Goal: Information Seeking & Learning: Find specific fact

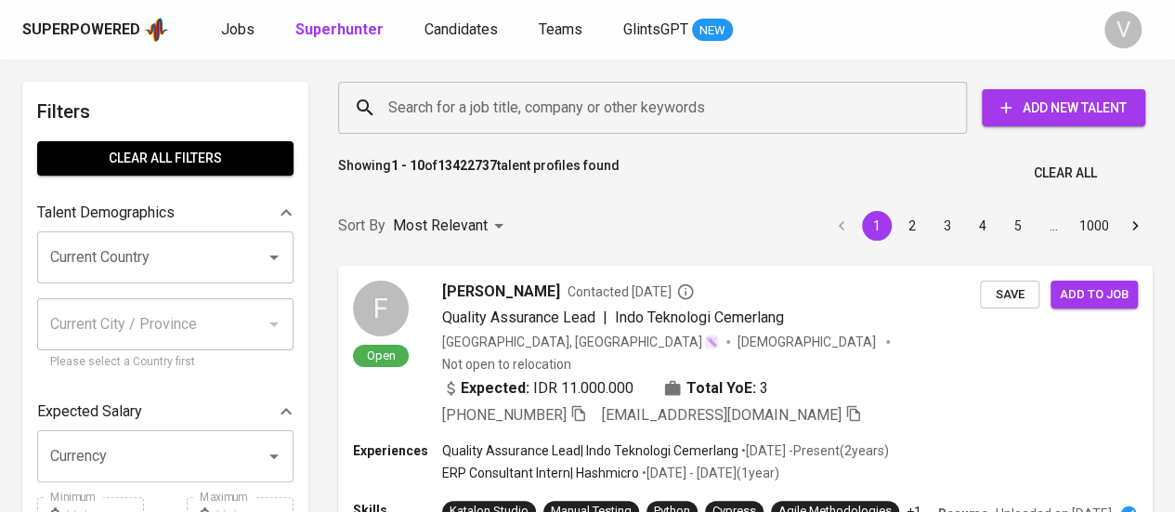
click at [549, 116] on input "Search for a job title, company or other keywords" at bounding box center [657, 107] width 547 height 35
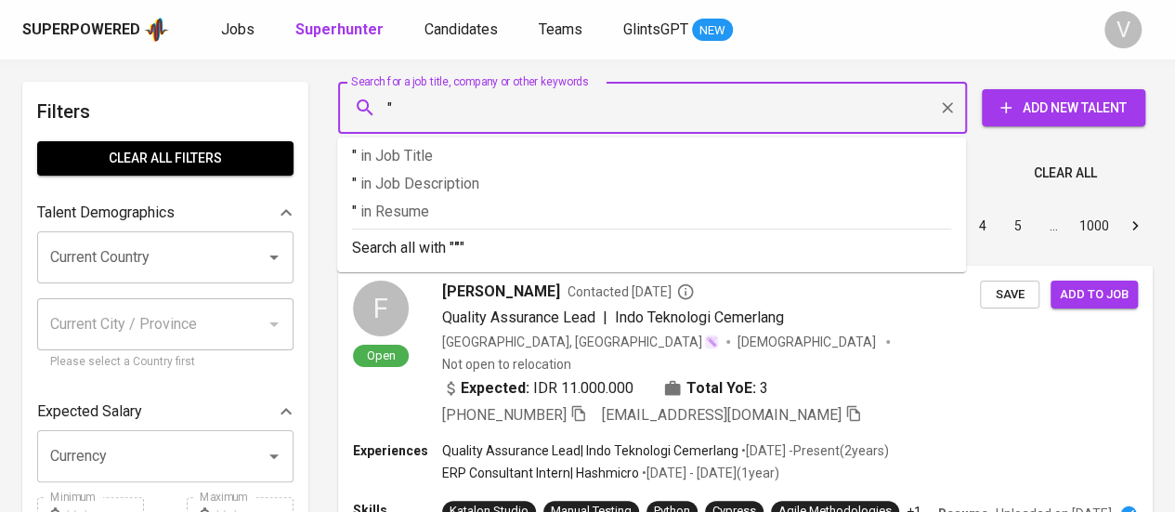
paste input "[PERSON_NAME])"
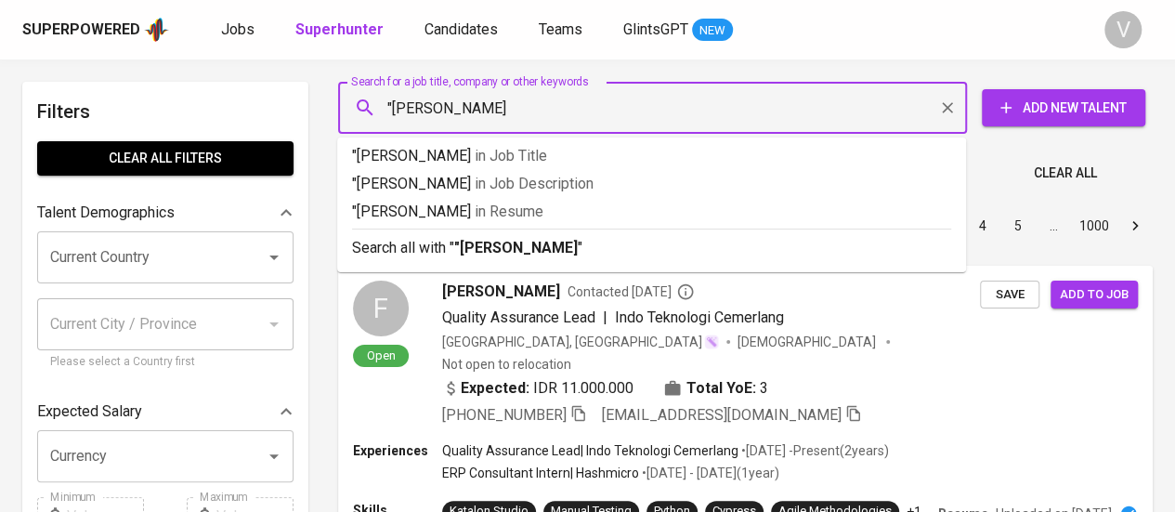
type input ""[PERSON_NAME]""
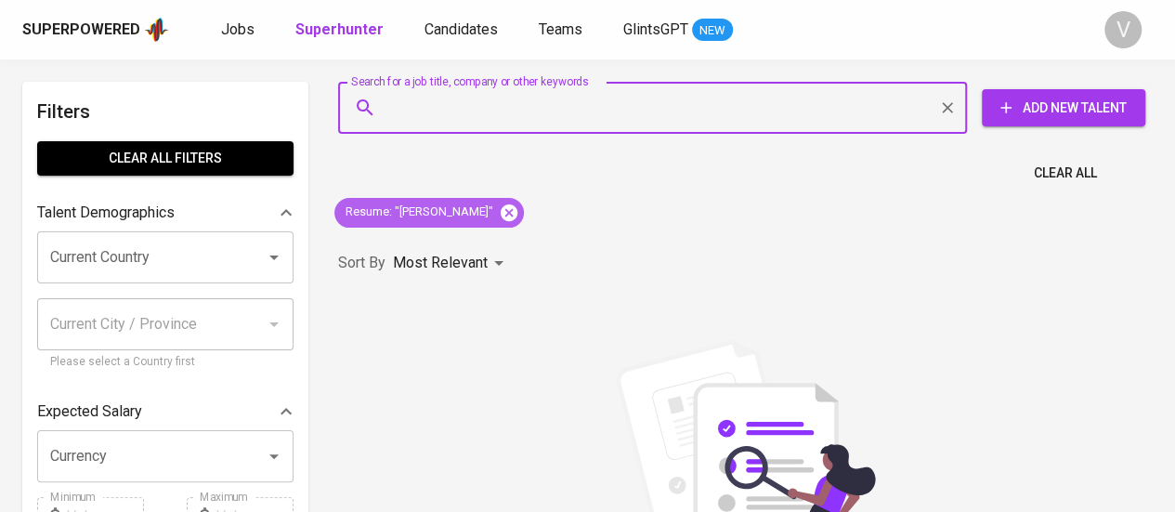
click at [515, 207] on icon at bounding box center [509, 211] width 17 height 17
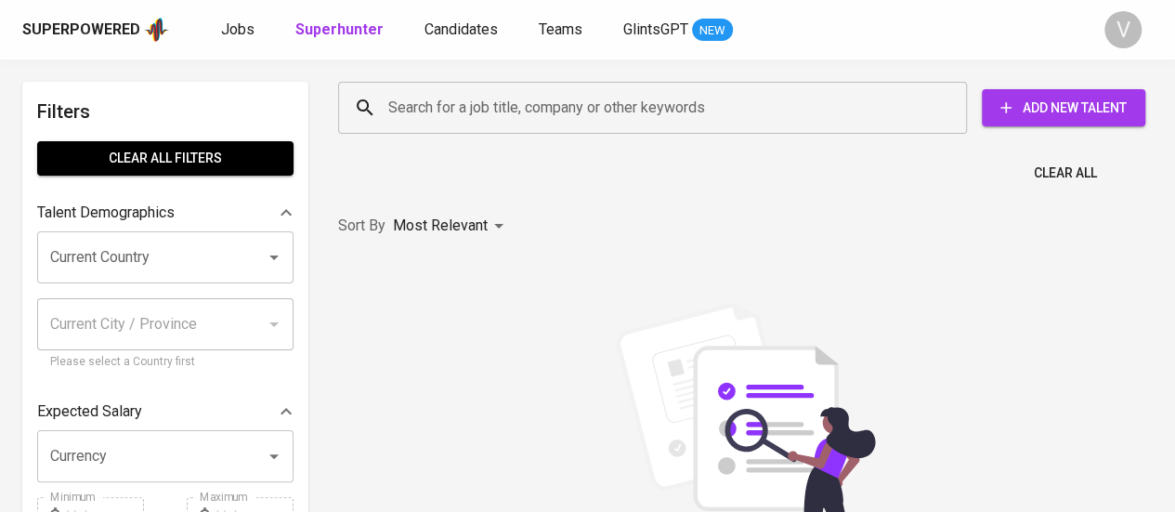
click at [498, 110] on input "Search for a job title, company or other keywords" at bounding box center [657, 107] width 547 height 35
click at [498, 104] on input "Search for a job title, company or other keywords" at bounding box center [657, 107] width 547 height 35
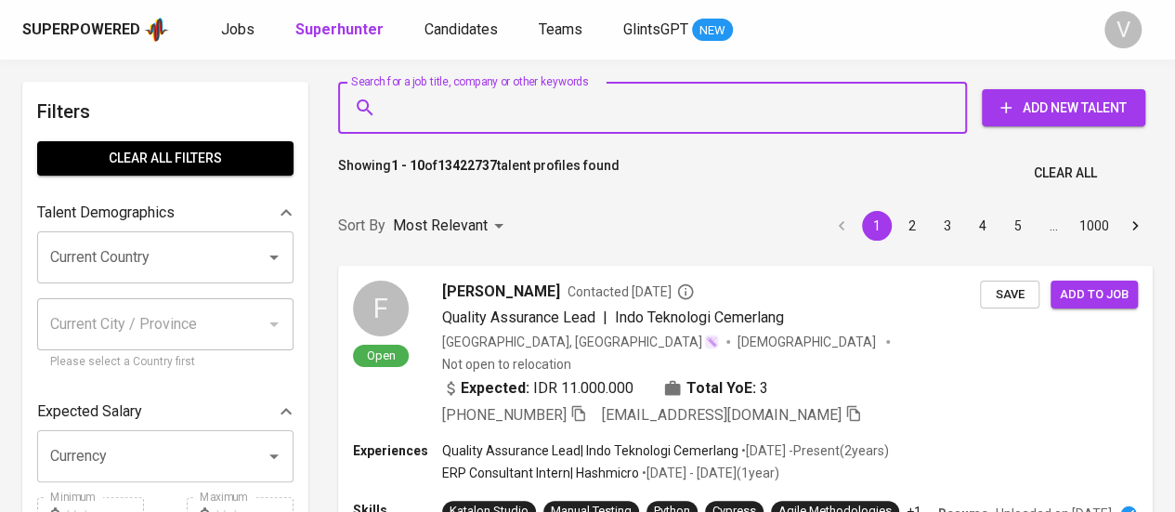
paste input "[PERSON_NAME])"
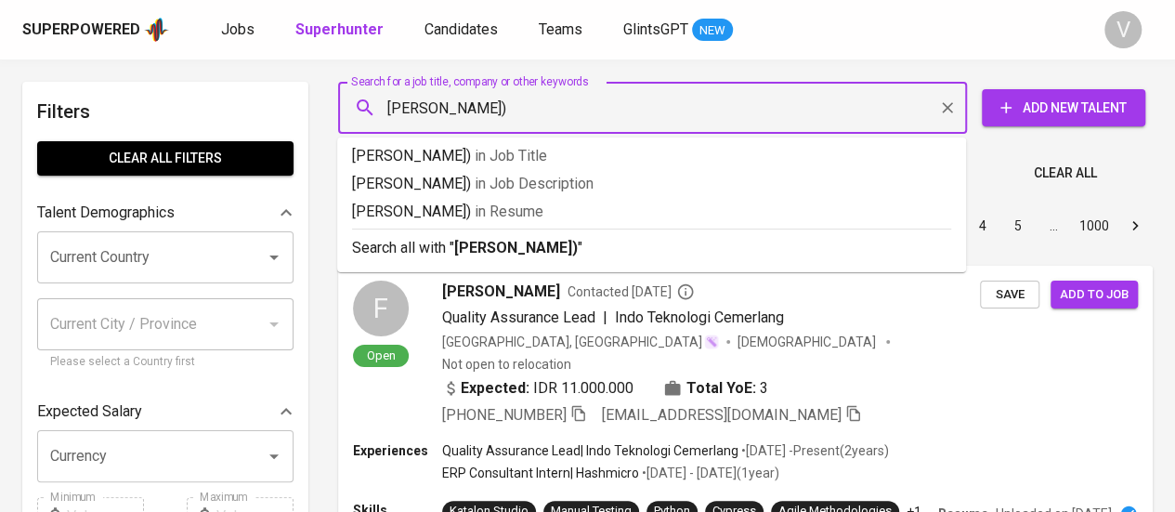
type input "[PERSON_NAME]"
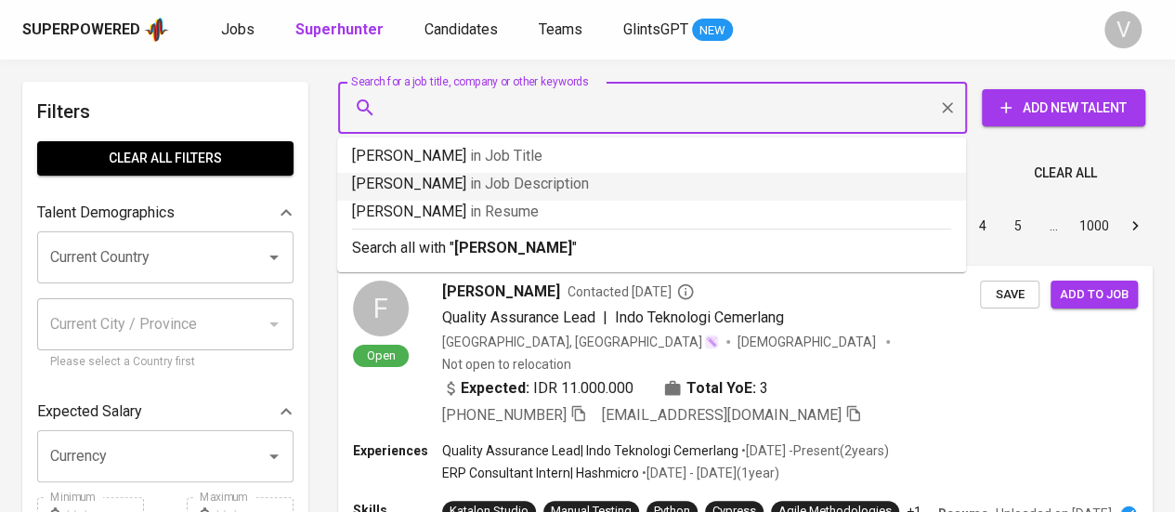
click at [552, 255] on div "Sort By Most Relevant MOST_RELEVANT 1 2 3 4 5 … 1000" at bounding box center [745, 226] width 837 height 57
click at [552, 250] on div "Sort By Most Relevant MOST_RELEVANT 1 2 3 4 5 … 1000" at bounding box center [745, 226] width 837 height 57
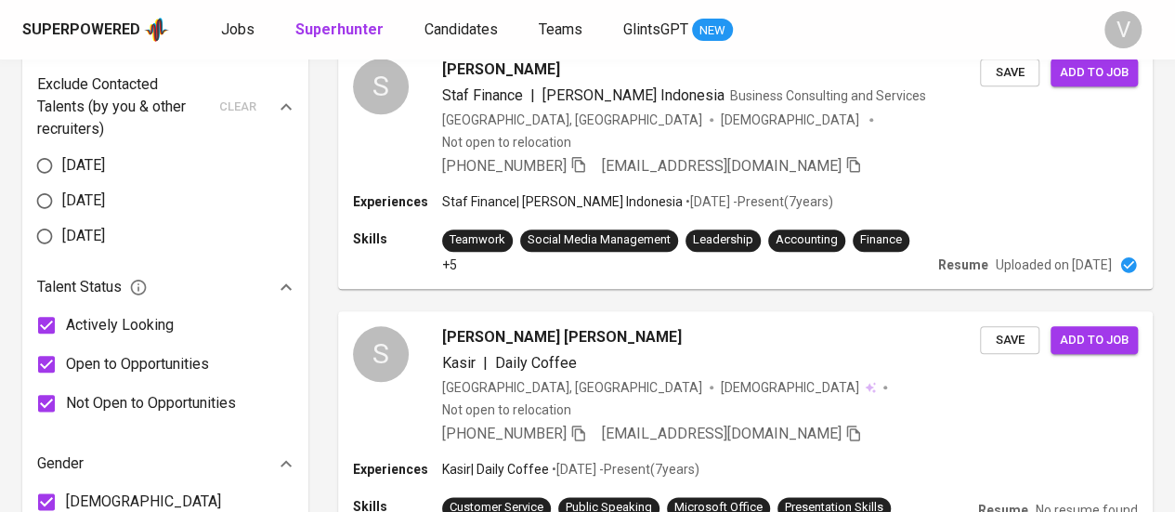
scroll to position [372, 0]
